Goal: Transaction & Acquisition: Download file/media

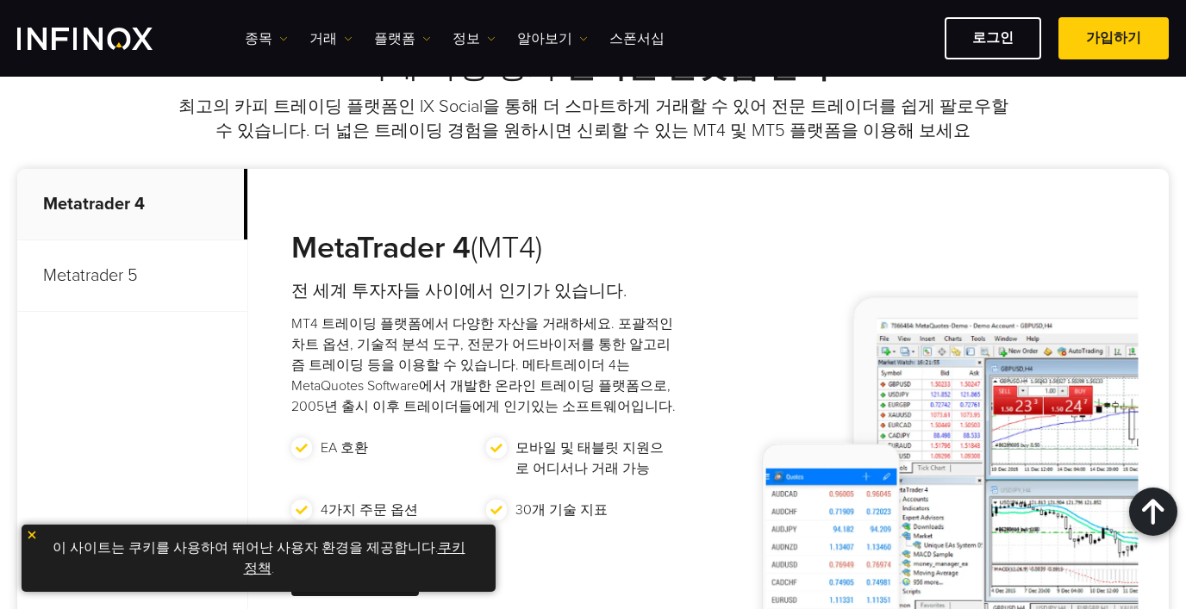
scroll to position [704, 0]
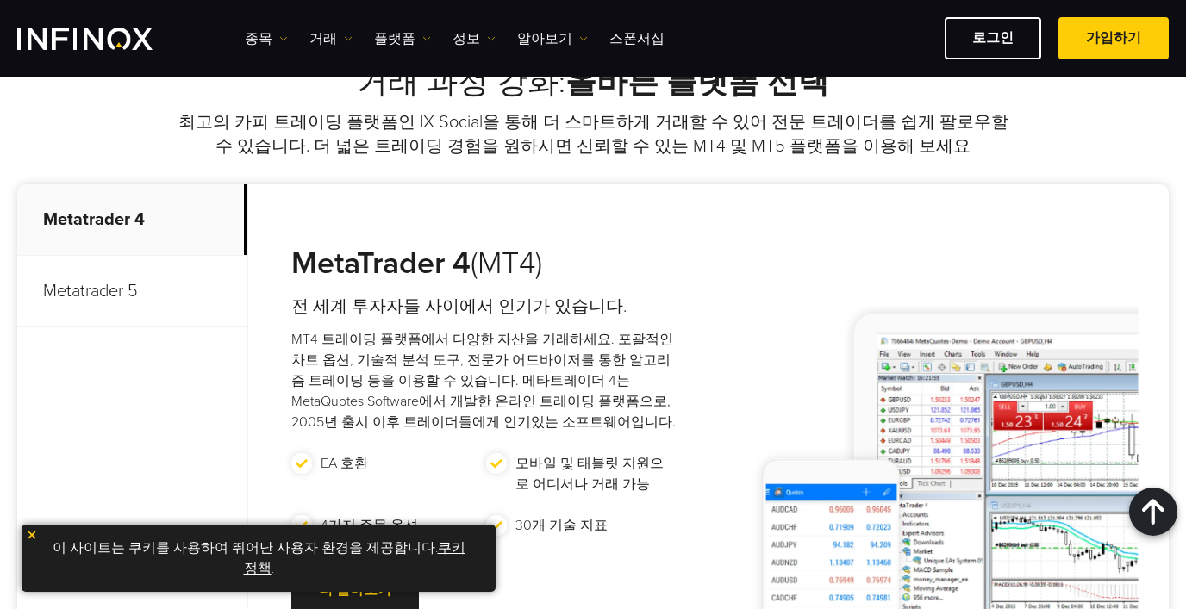
click at [95, 308] on p "Metatrader 5" at bounding box center [132, 292] width 230 height 72
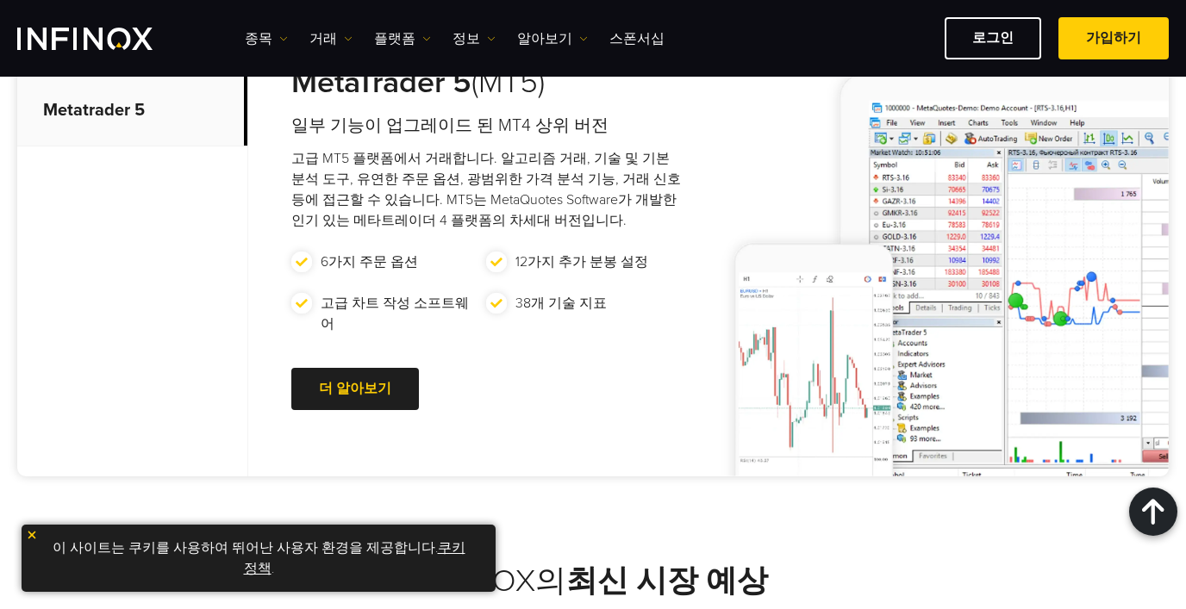
scroll to position [764, 0]
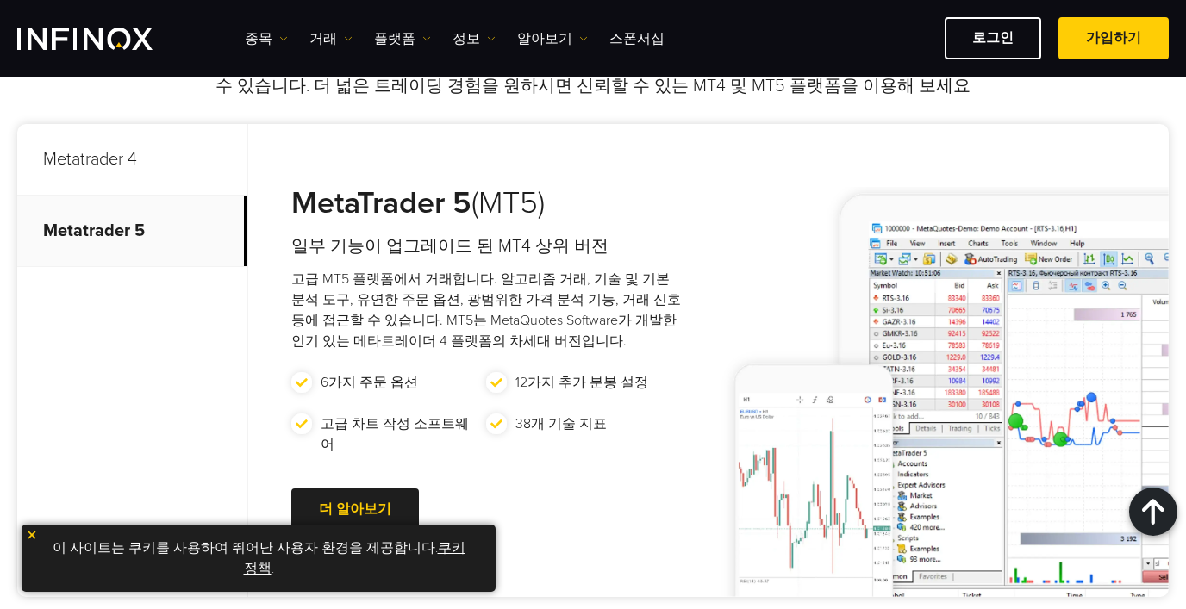
click at [103, 196] on p "Metatrader 5" at bounding box center [132, 232] width 230 height 72
click at [90, 179] on p "Metatrader 4" at bounding box center [132, 160] width 230 height 72
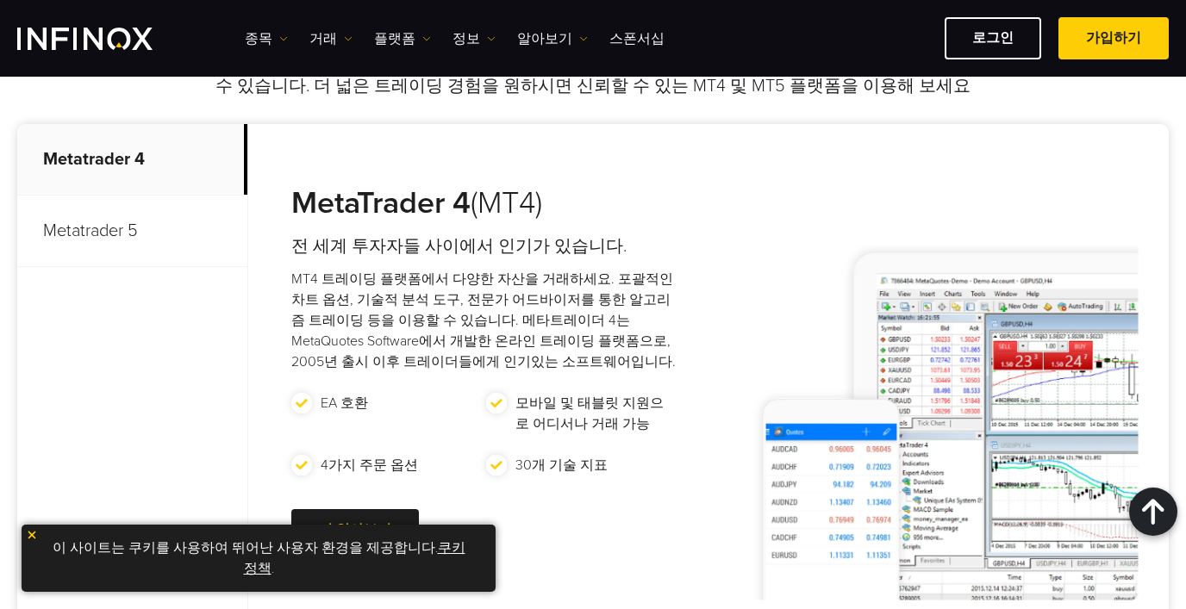
click at [115, 225] on p "Metatrader 5" at bounding box center [132, 232] width 230 height 72
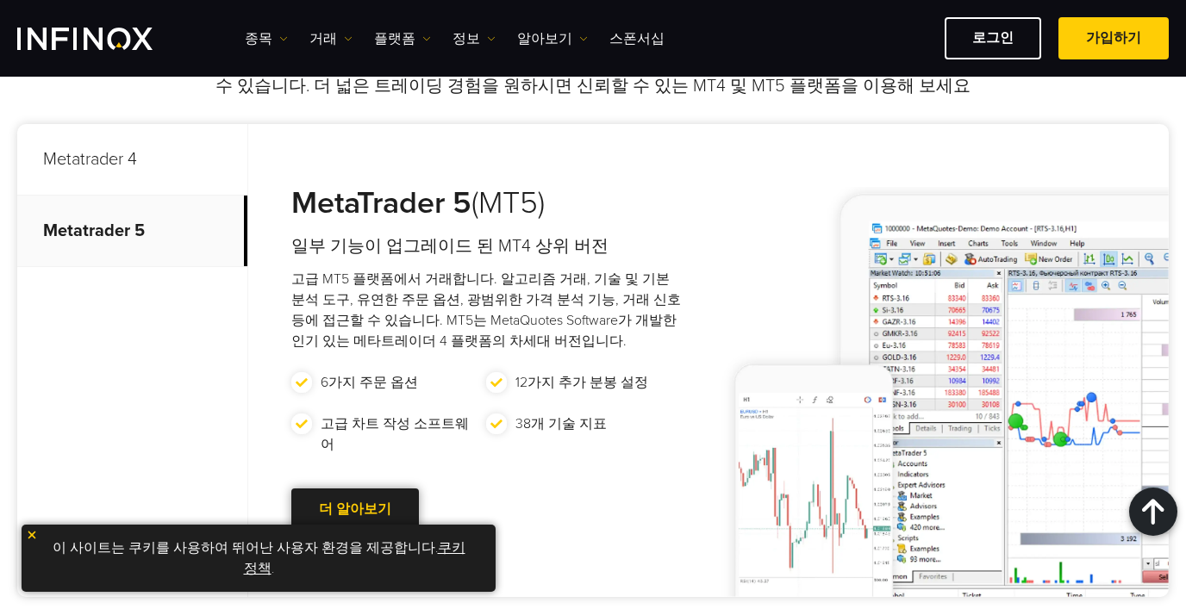
click at [334, 498] on link "더 알아보기 Go to new page" at bounding box center [355, 510] width 128 height 42
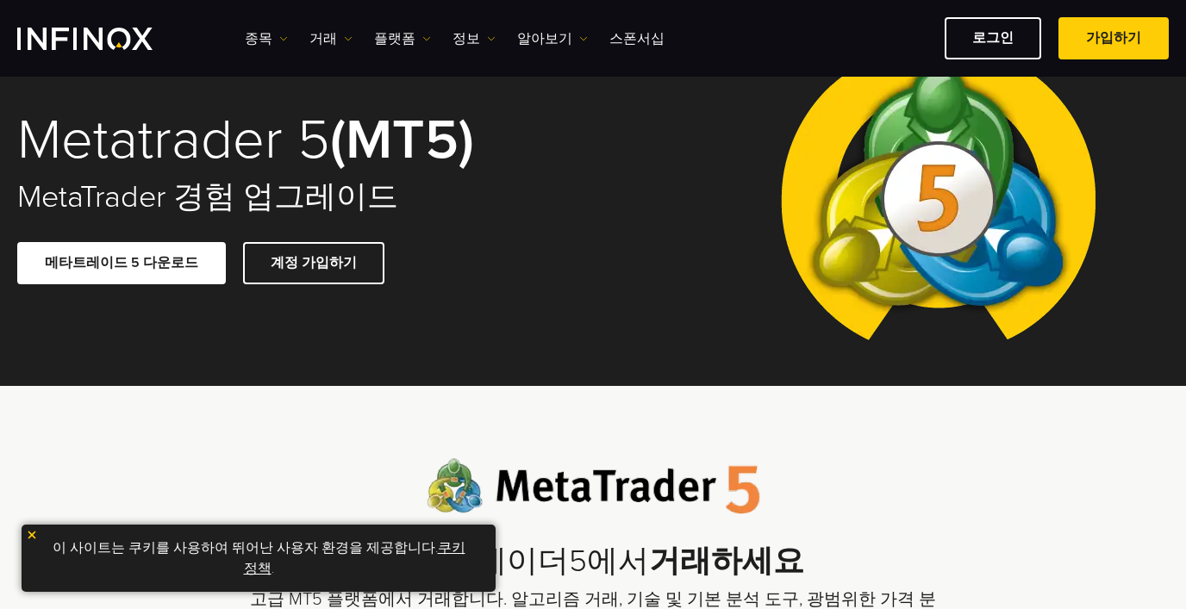
scroll to position [66, 0]
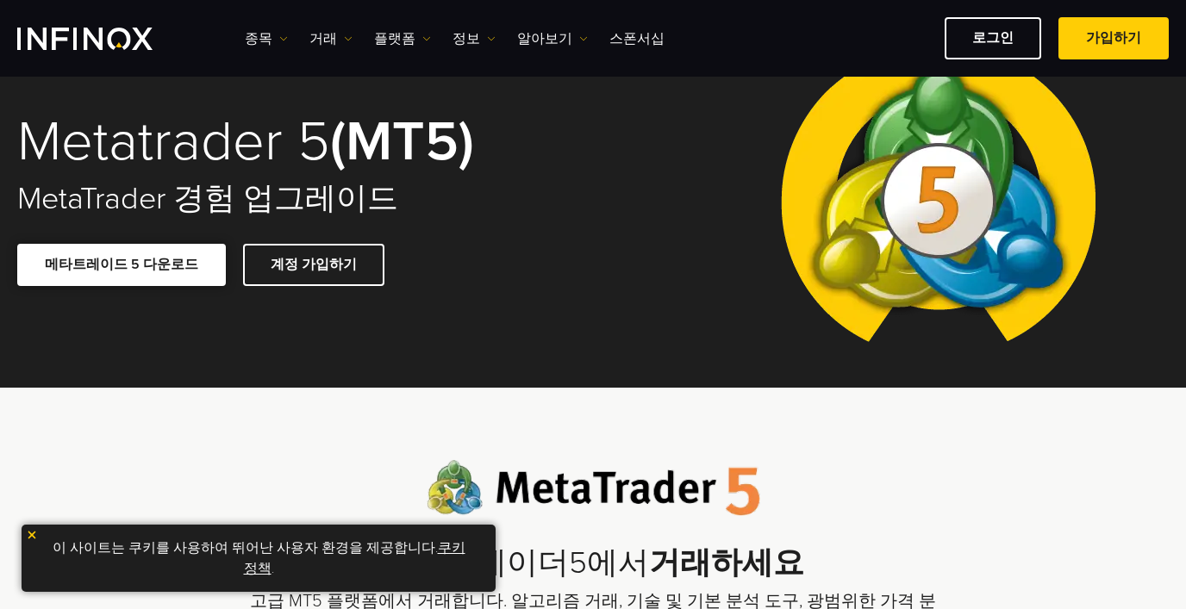
click at [89, 272] on link "메타트레이드 5 다운로드" at bounding box center [121, 265] width 208 height 42
click at [989, 47] on link "로그인" at bounding box center [992, 38] width 96 height 42
